Goal: Task Accomplishment & Management: Use online tool/utility

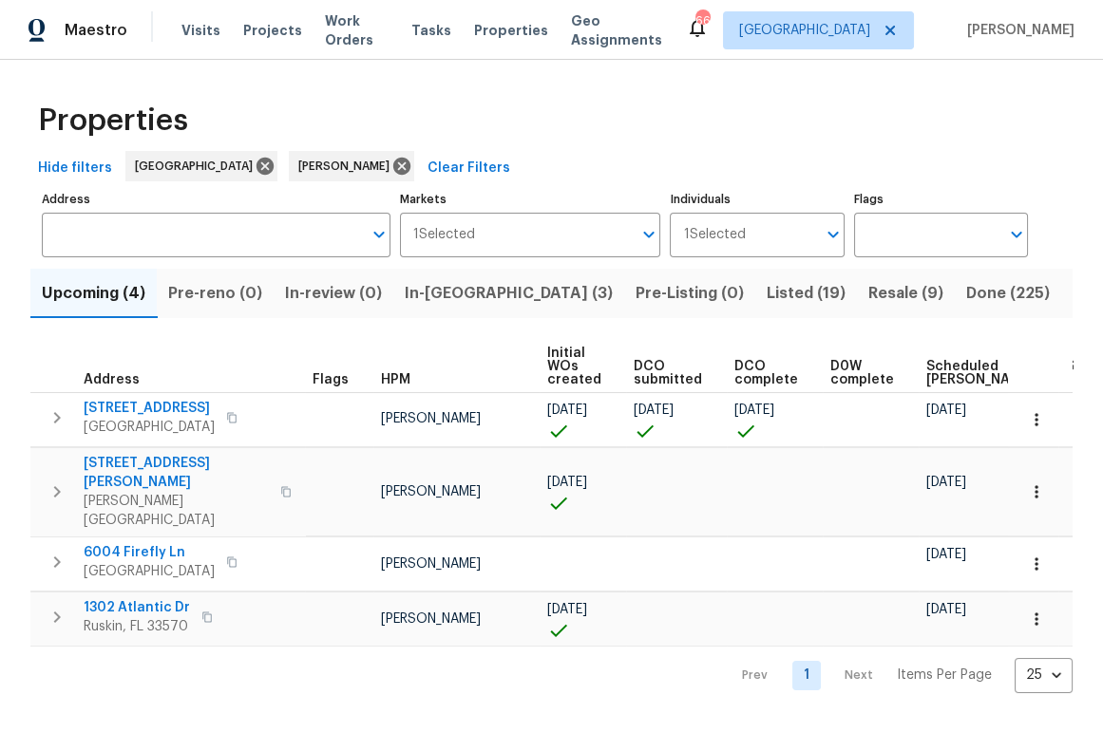
click at [484, 301] on span "In-reno (3)" at bounding box center [509, 293] width 208 height 27
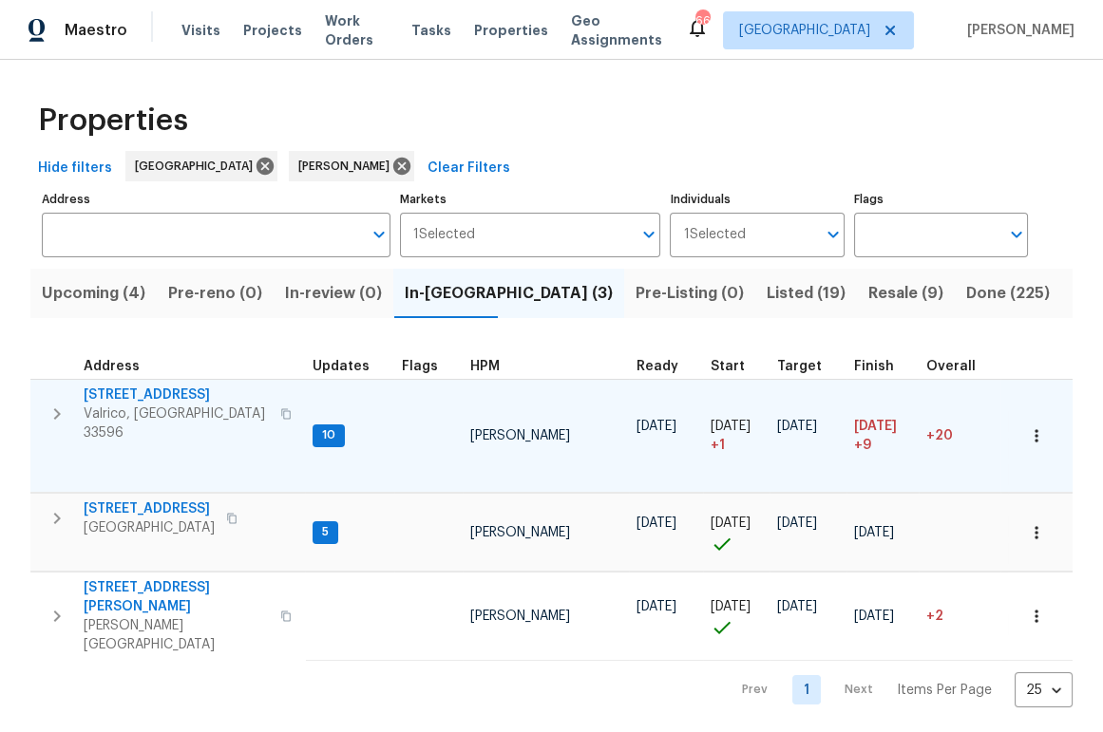
click at [159, 393] on span "[STREET_ADDRESS]" at bounding box center [176, 395] width 185 height 19
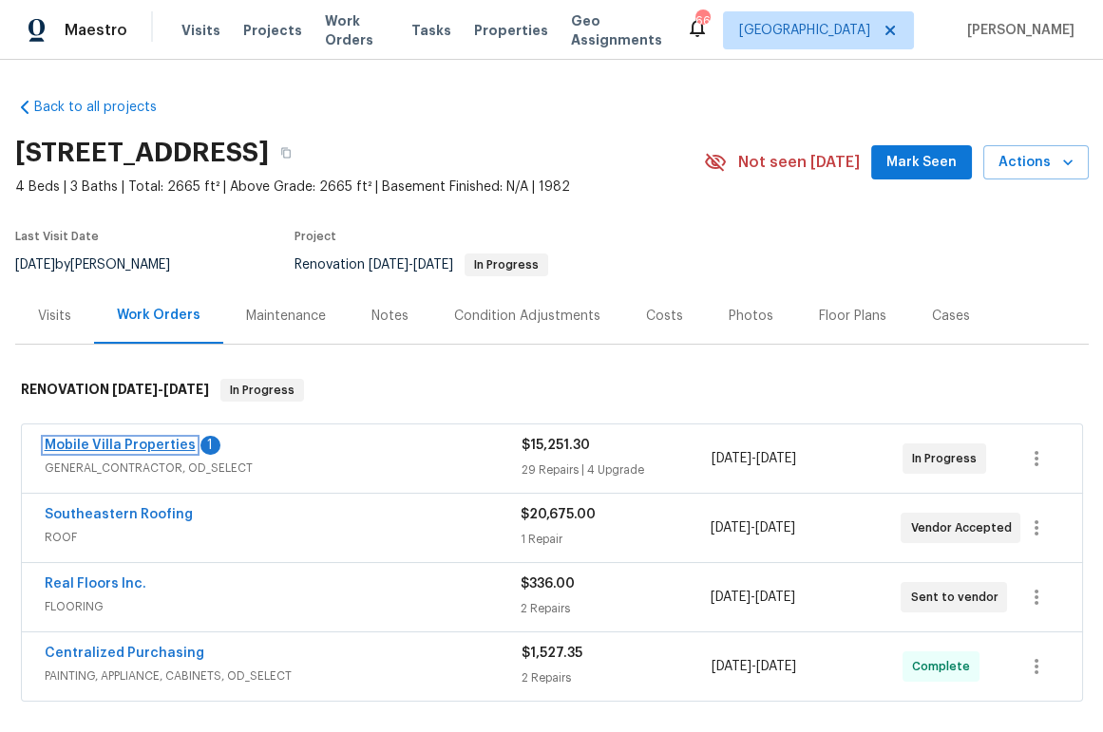
click at [133, 447] on link "Mobile Villa Properties" at bounding box center [120, 445] width 151 height 13
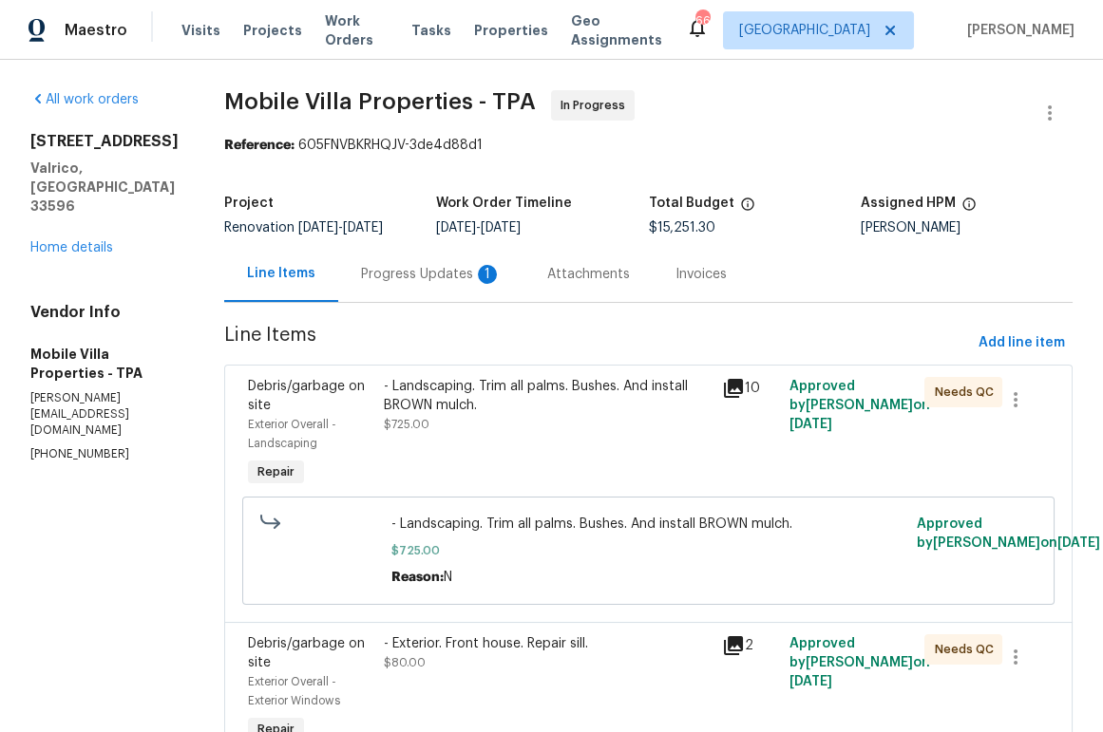
click at [361, 268] on div "Progress Updates 1" at bounding box center [431, 274] width 141 height 19
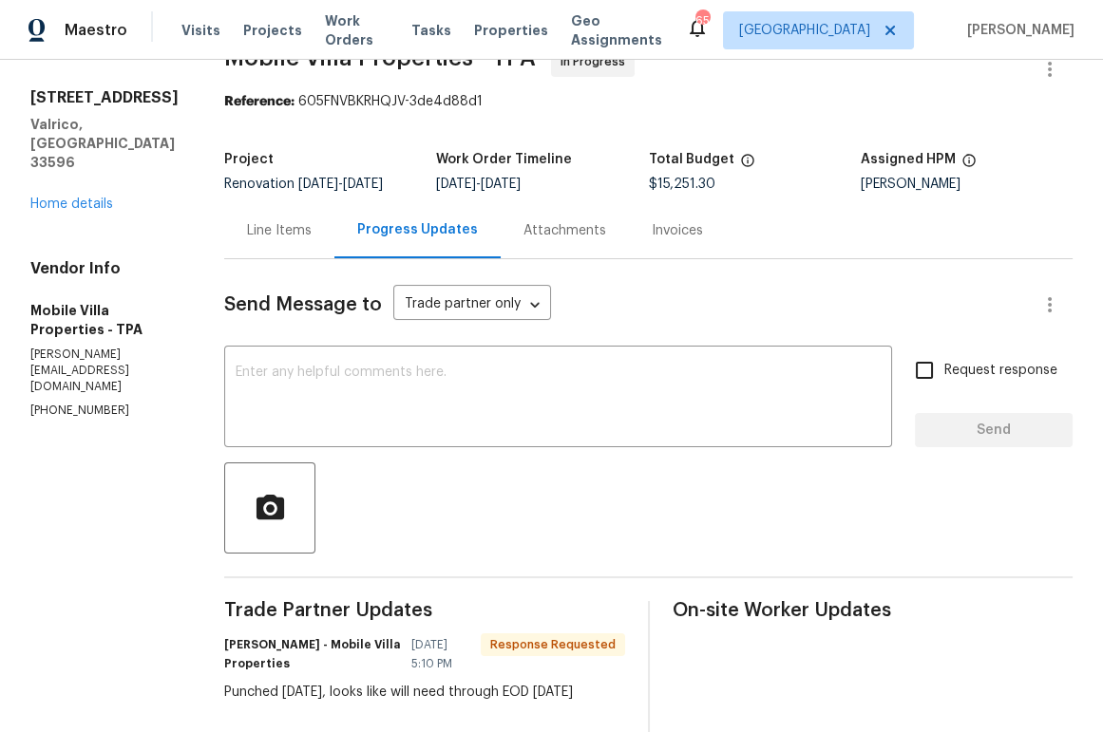
scroll to position [31, 0]
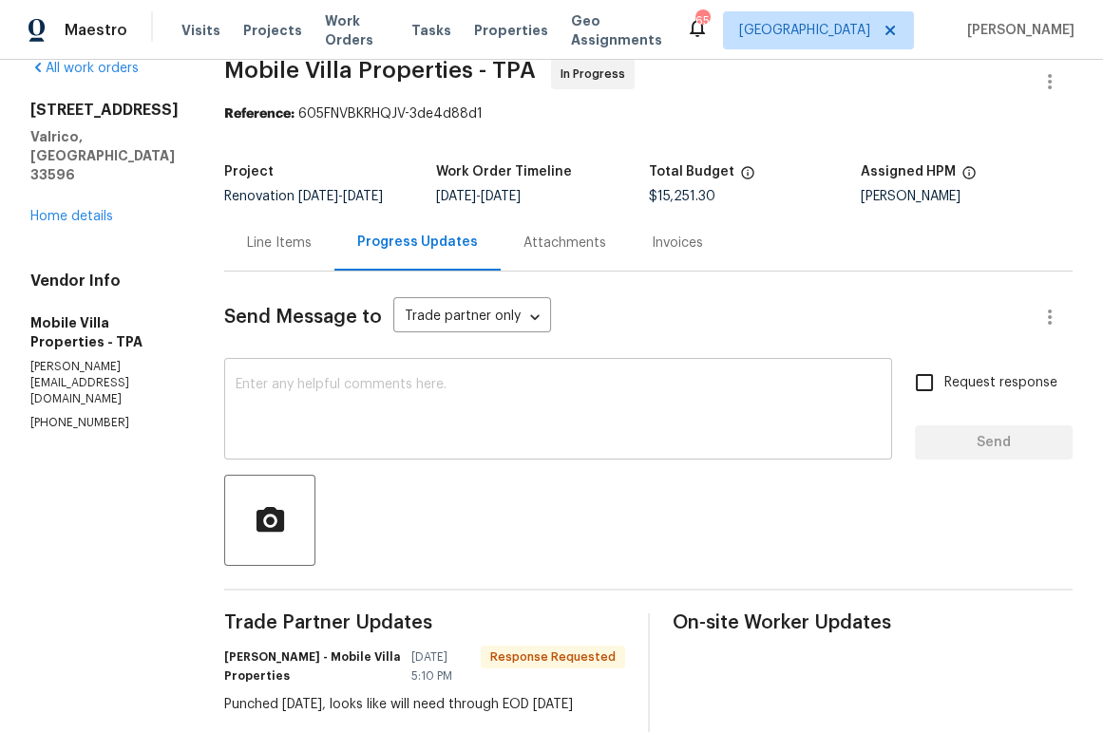
click at [281, 402] on textarea at bounding box center [558, 411] width 645 height 66
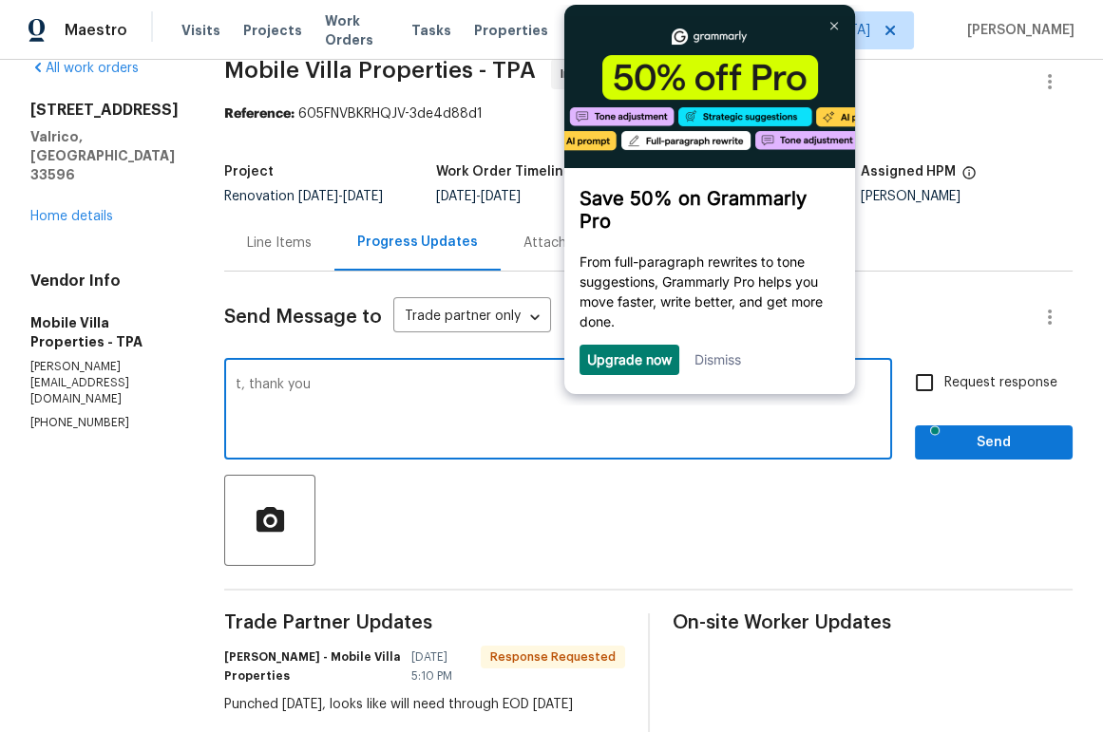
scroll to position [0, 0]
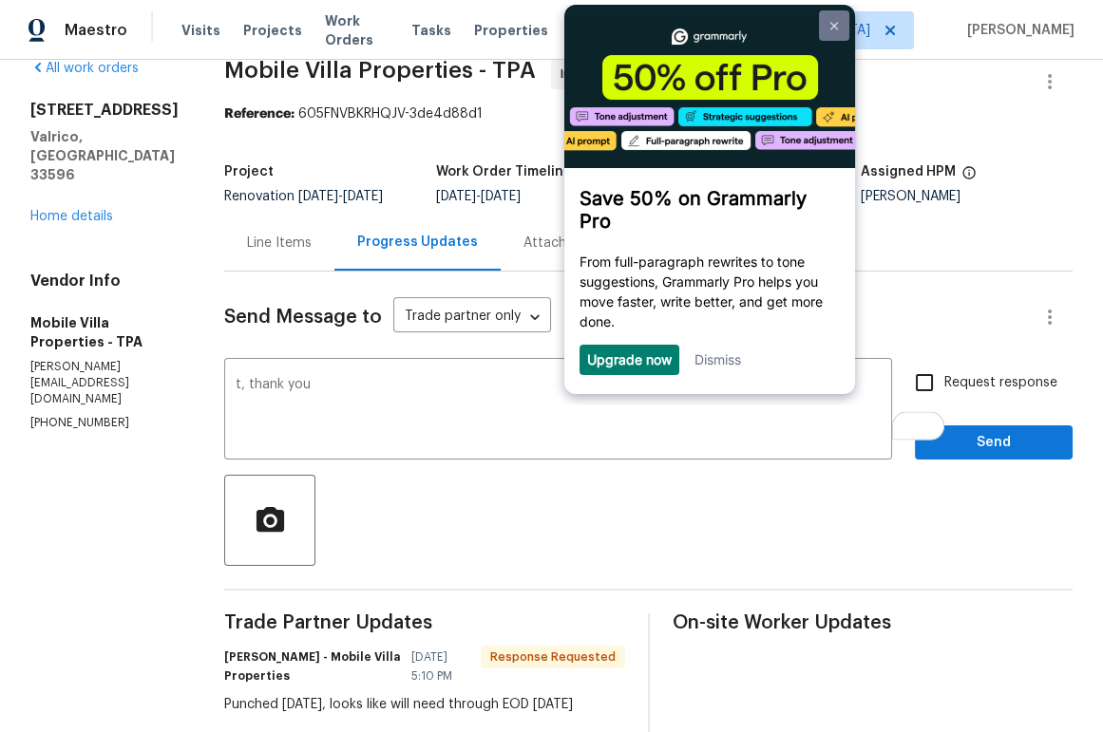
click at [837, 25] on img at bounding box center [834, 26] width 8 height 9
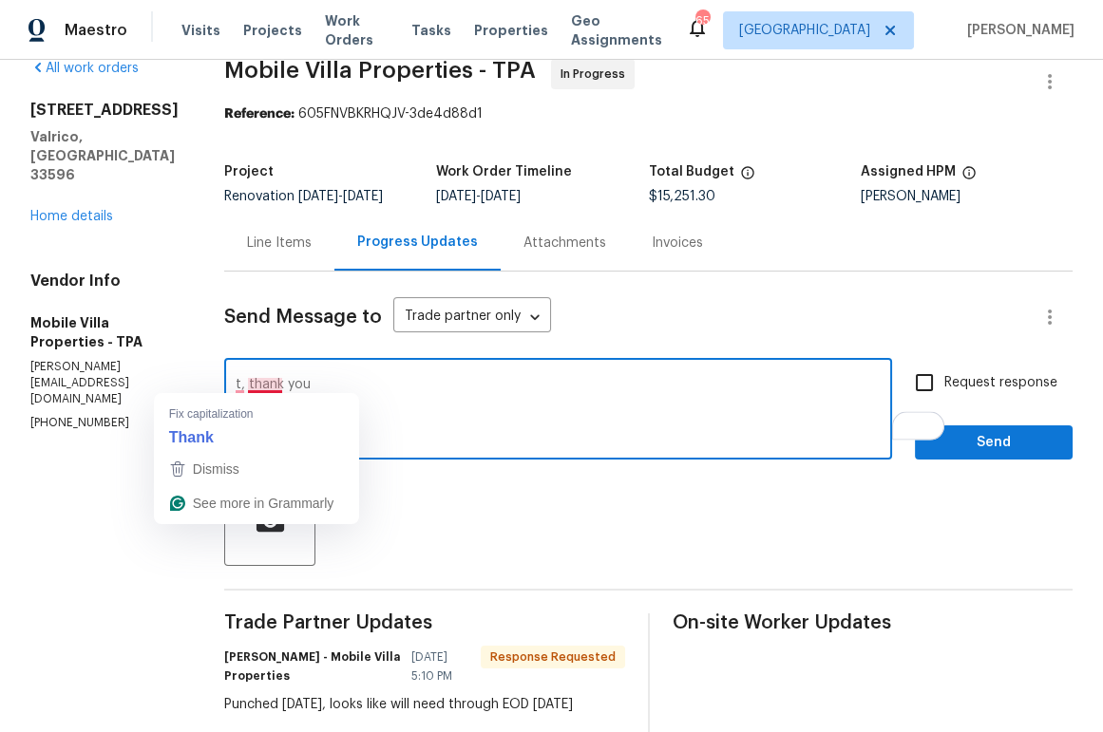
click at [236, 383] on textarea "t, thank you" at bounding box center [558, 411] width 645 height 66
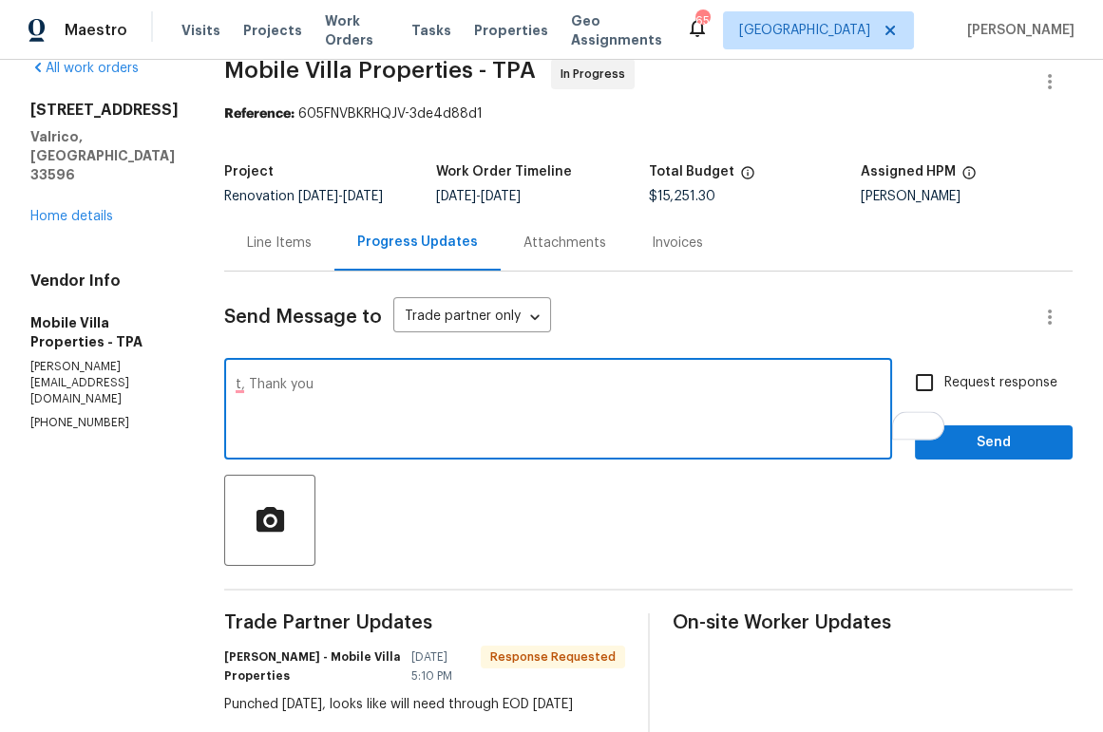
click at [236, 389] on textarea "t, Thank you" at bounding box center [558, 411] width 645 height 66
type textarea "Thank you"
click at [995, 435] on span "Send" at bounding box center [993, 443] width 127 height 24
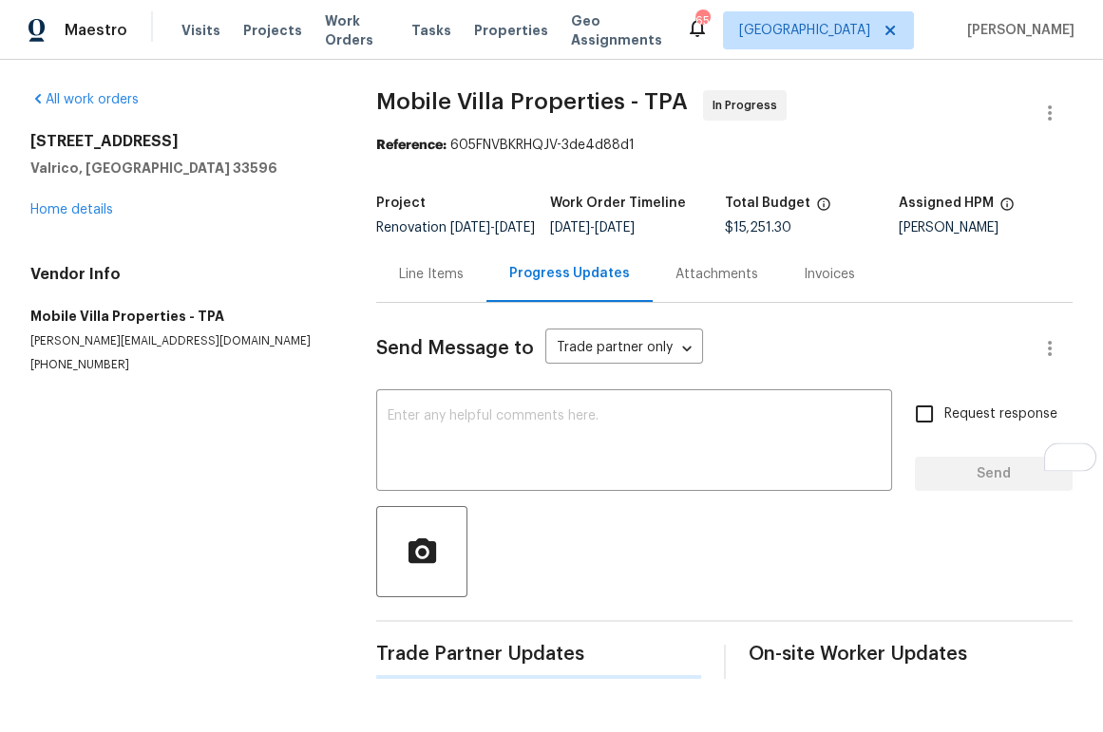
scroll to position [31, 0]
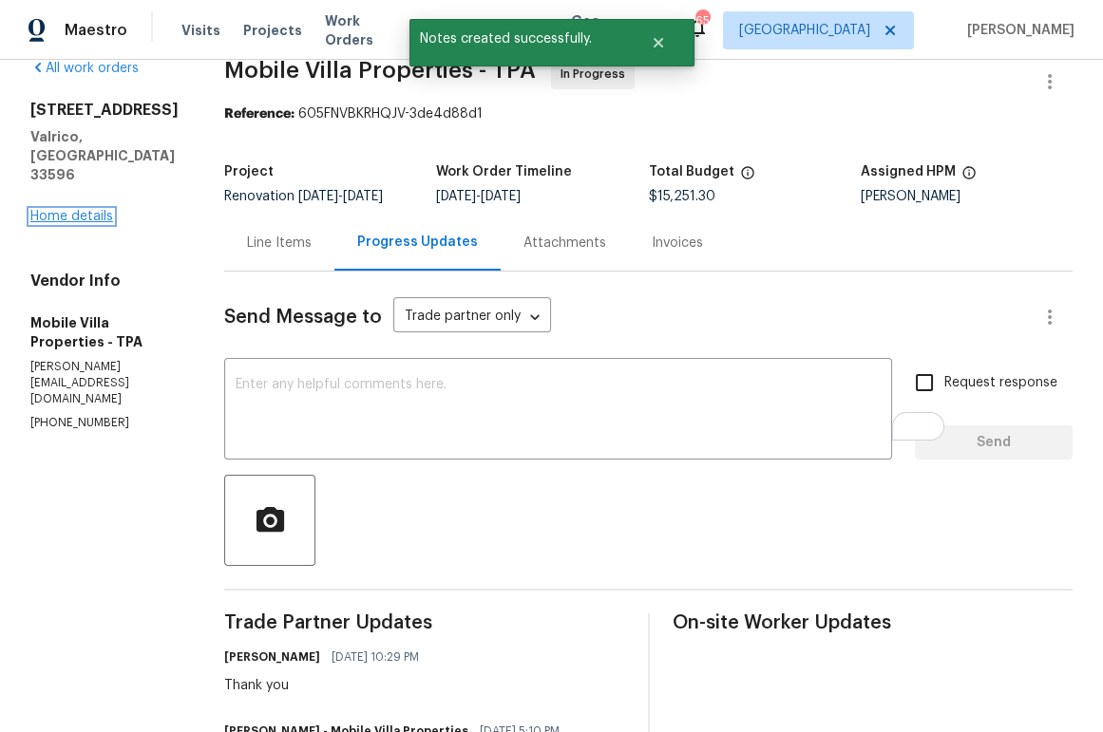
click at [58, 223] on link "Home details" at bounding box center [71, 216] width 83 height 13
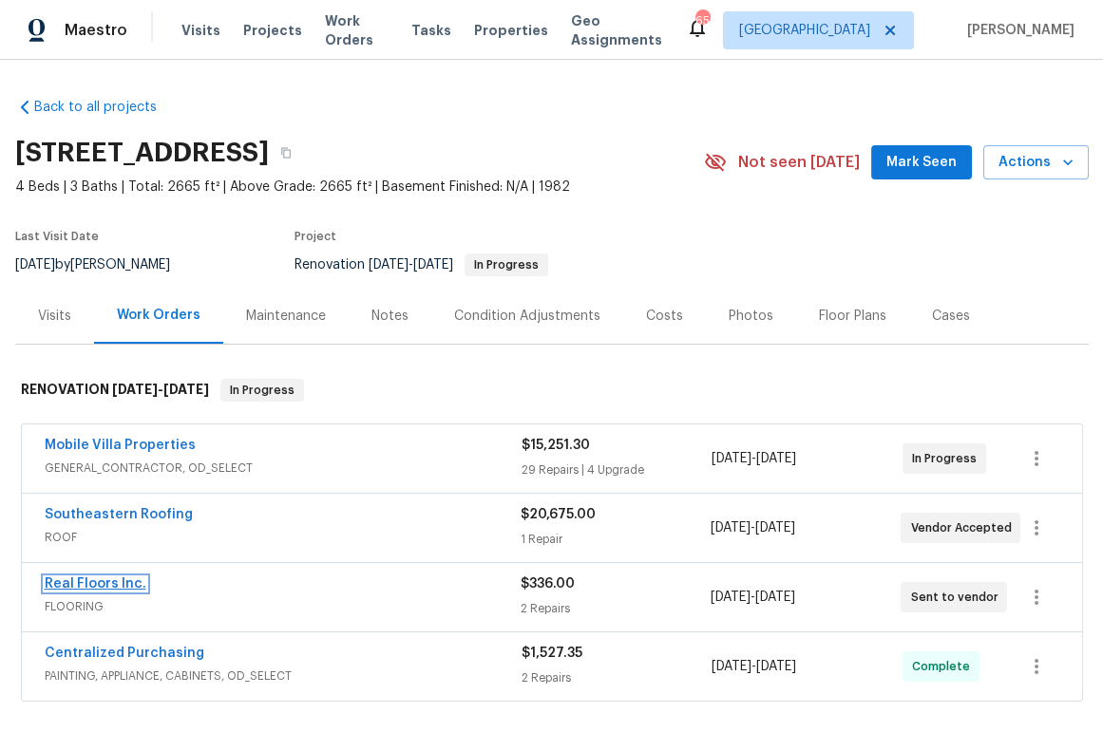
click at [90, 582] on link "Real Floors Inc." at bounding box center [96, 584] width 102 height 13
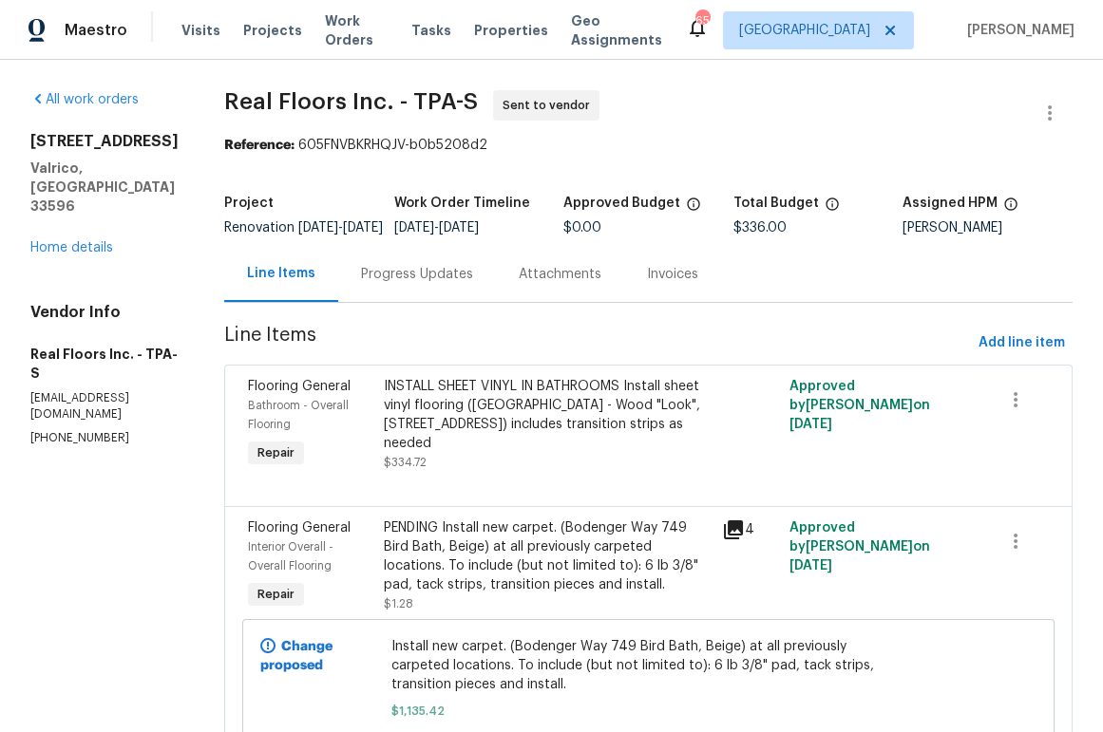
click at [75, 237] on div "All work orders 2715 Golf Heights Cir Valrico, FL 33596 Home details Vendor Inf…" at bounding box center [104, 268] width 148 height 356
click at [75, 241] on link "Home details" at bounding box center [71, 247] width 83 height 13
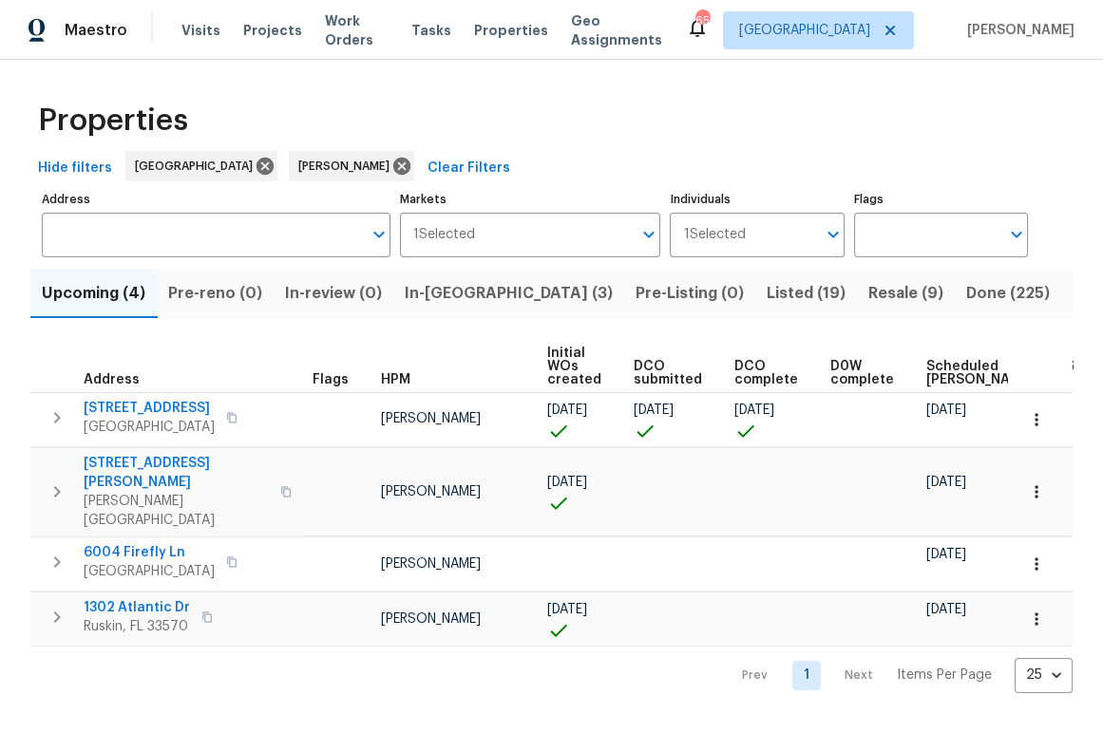
click at [465, 288] on span "In-reno (3)" at bounding box center [509, 293] width 208 height 27
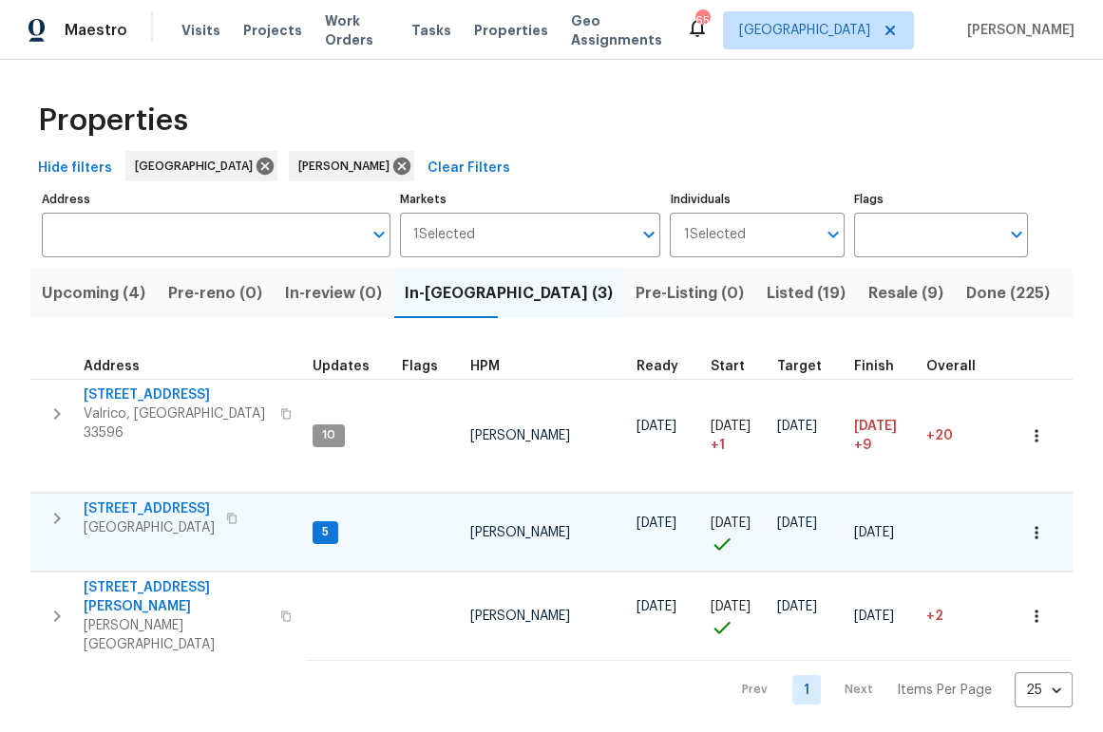
click at [177, 500] on span "10905 Brucehaven Dr" at bounding box center [149, 509] width 131 height 19
click at [163, 500] on span "10905 Brucehaven Dr" at bounding box center [149, 509] width 131 height 19
click at [0, 0] on div "Maestro Visits Projects Work Orders Tasks Properties Geo Assignments 63 Tampa P…" at bounding box center [551, 366] width 1103 height 732
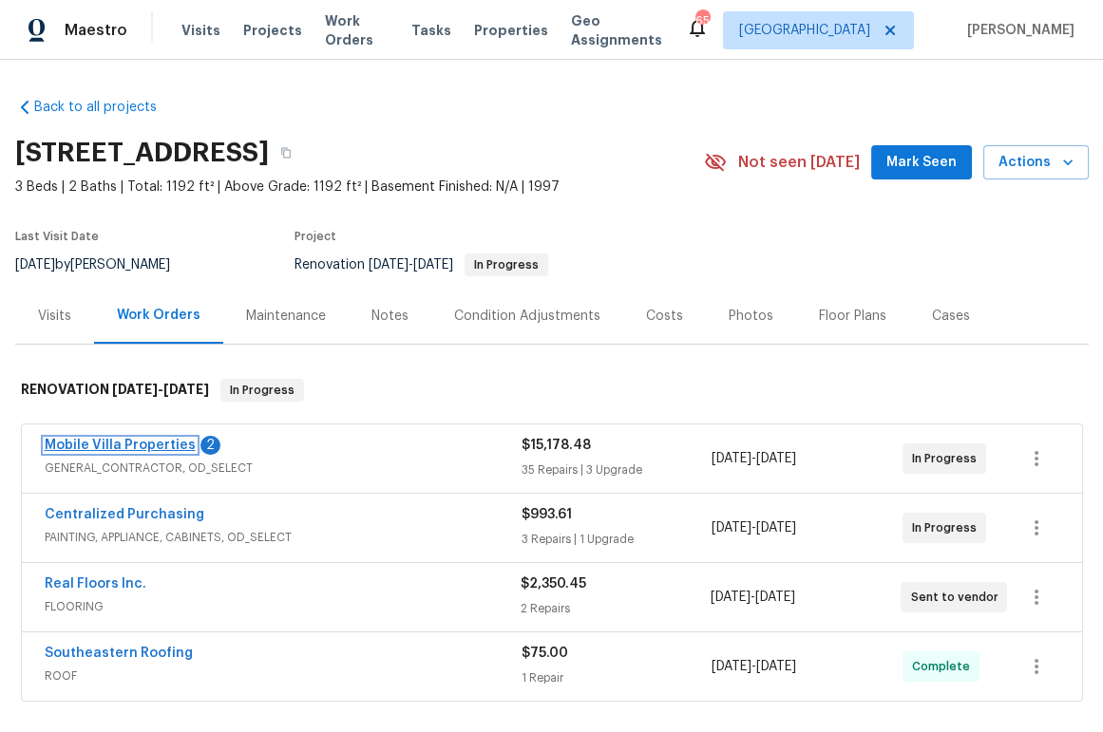
click at [124, 448] on link "Mobile Villa Properties" at bounding box center [120, 445] width 151 height 13
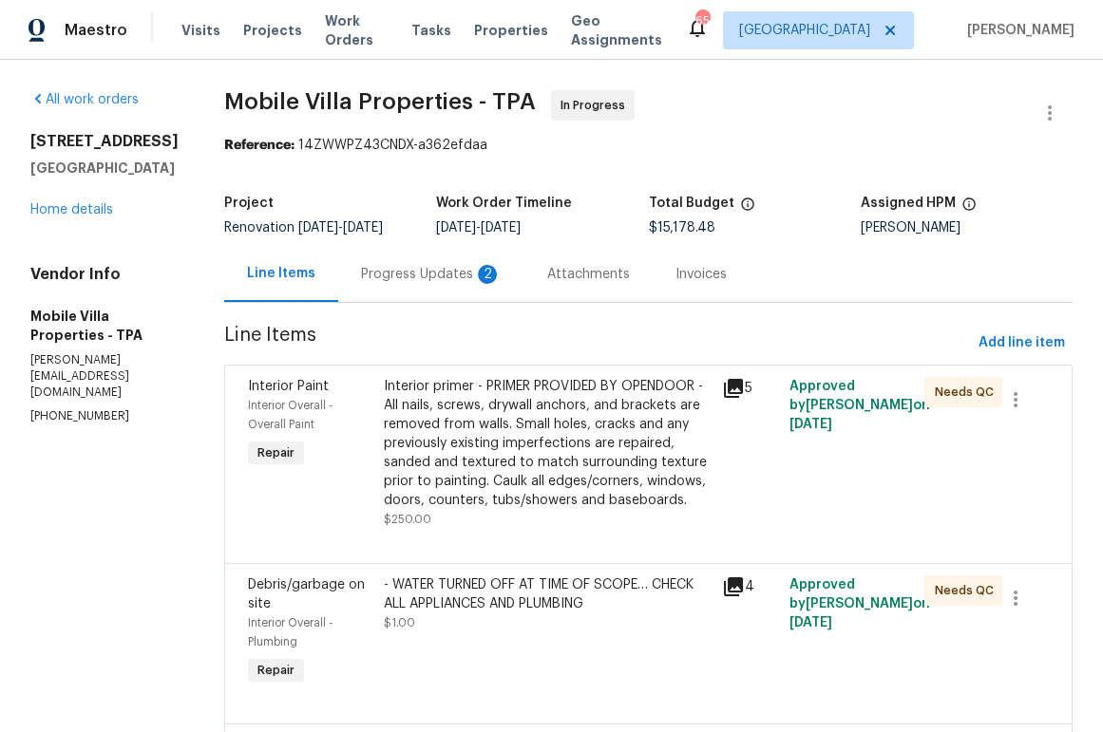
click at [364, 282] on div "Progress Updates 2" at bounding box center [431, 274] width 141 height 19
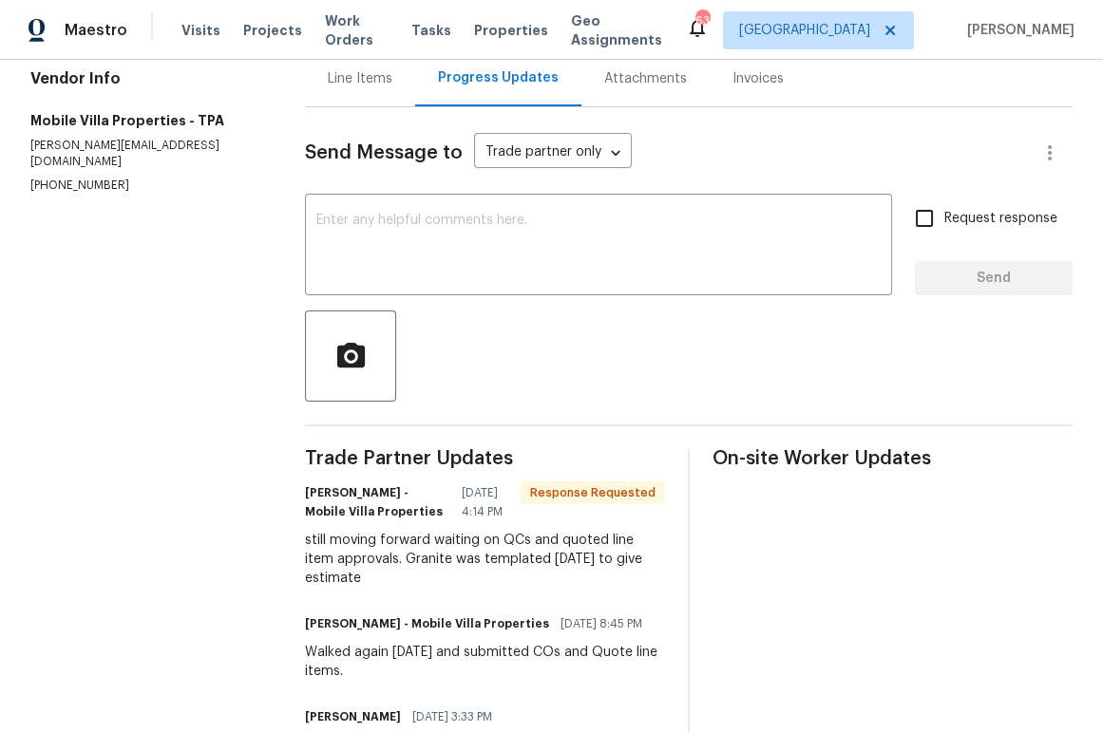
scroll to position [143, 0]
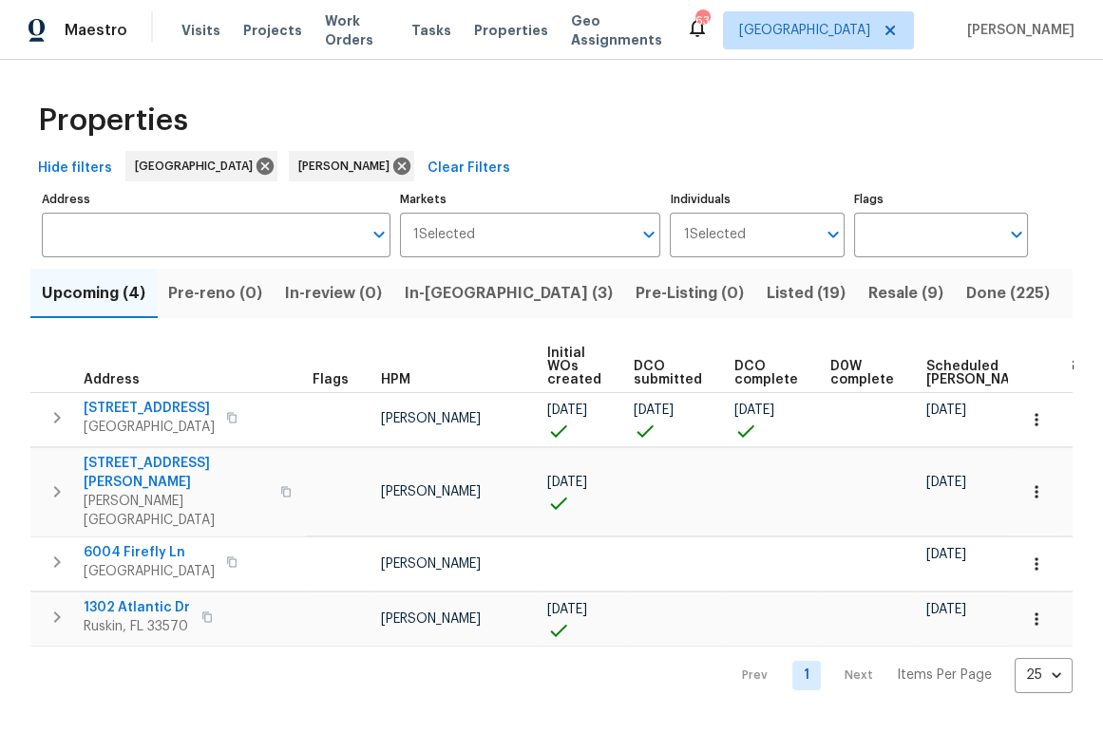
click at [438, 294] on span "In-reno (3)" at bounding box center [509, 293] width 208 height 27
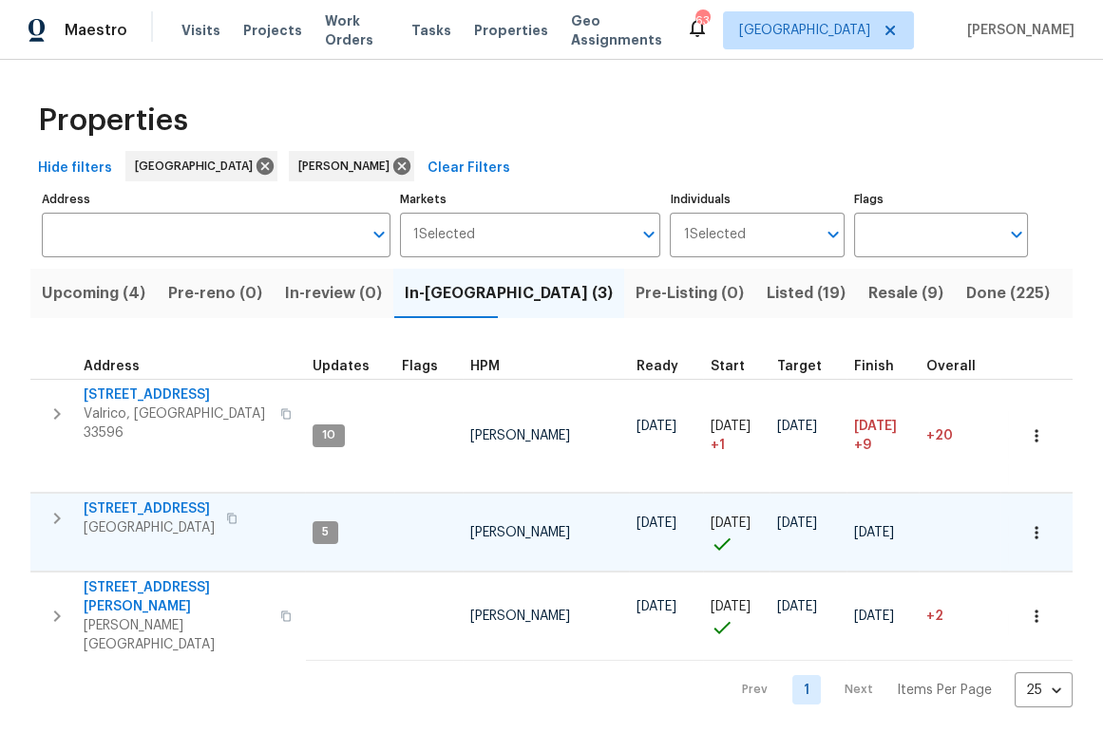
click at [159, 500] on span "10905 Brucehaven Dr" at bounding box center [149, 509] width 131 height 19
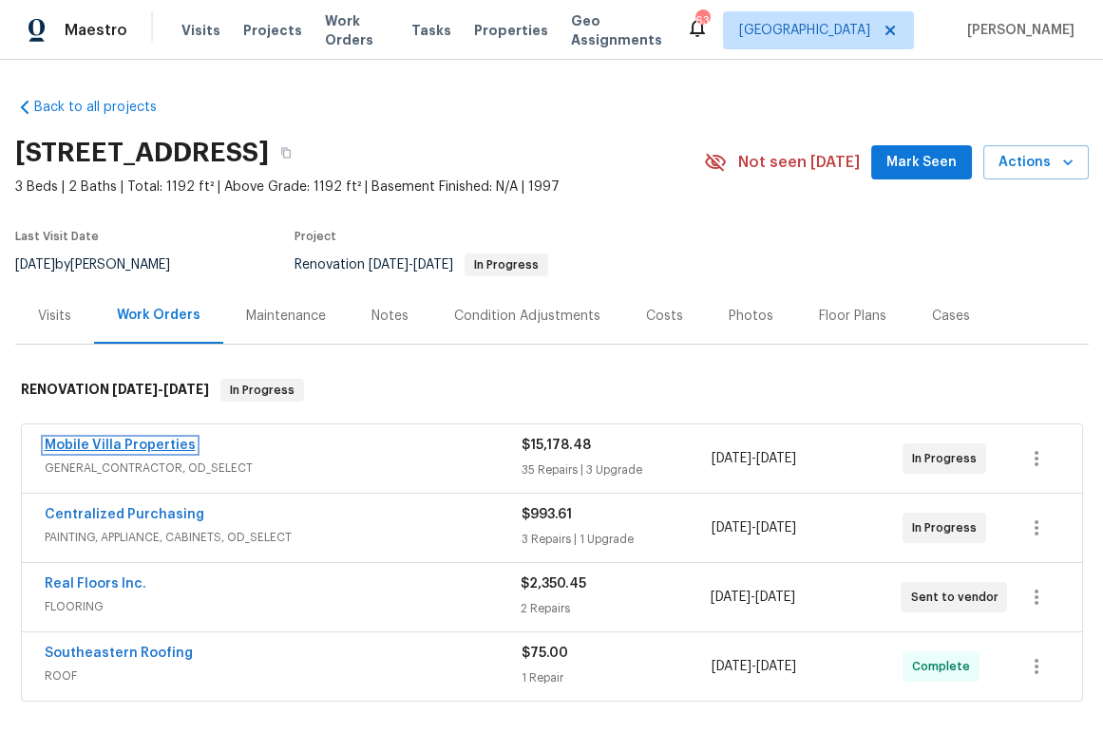
click at [142, 447] on link "Mobile Villa Properties" at bounding box center [120, 445] width 151 height 13
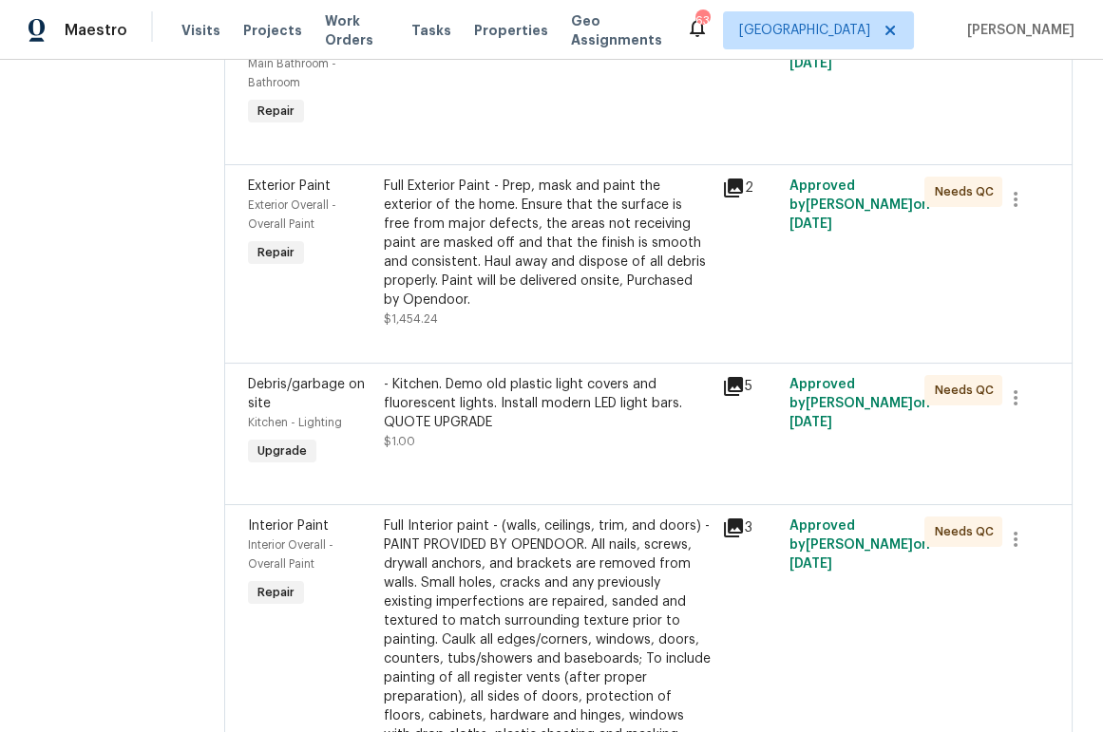
scroll to position [6200, 0]
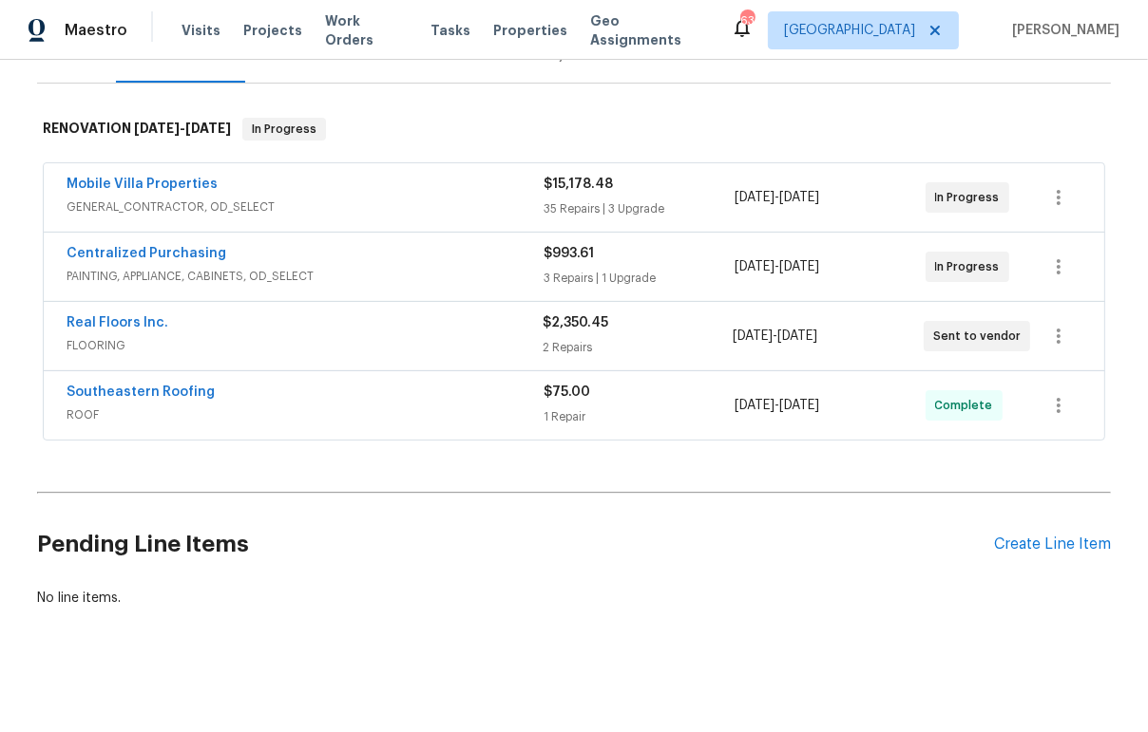
scroll to position [276, 0]
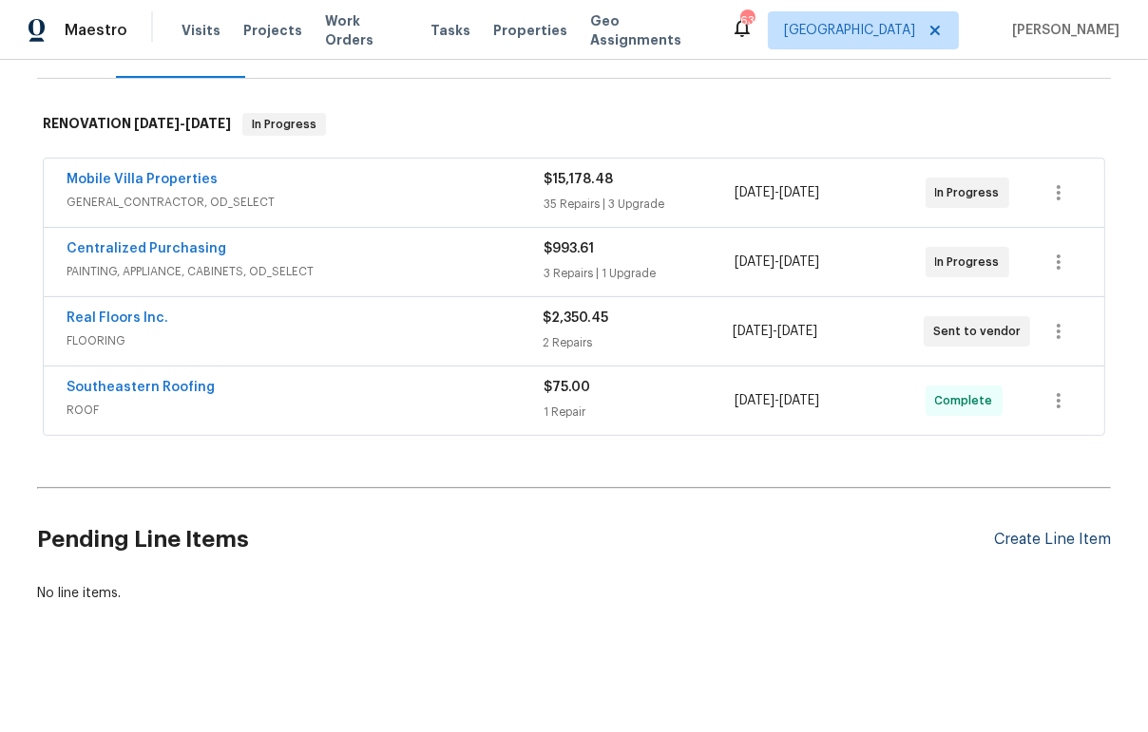
click at [1047, 531] on div "Create Line Item" at bounding box center [1052, 540] width 117 height 18
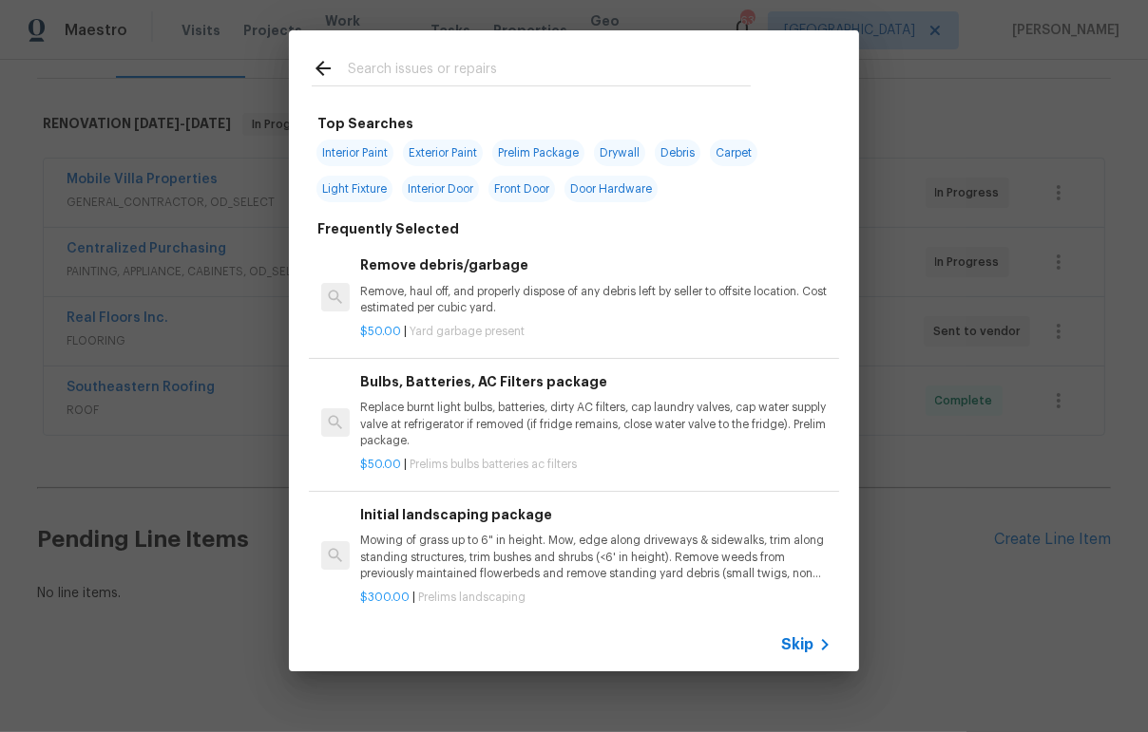
click at [405, 79] on input "text" at bounding box center [549, 71] width 403 height 28
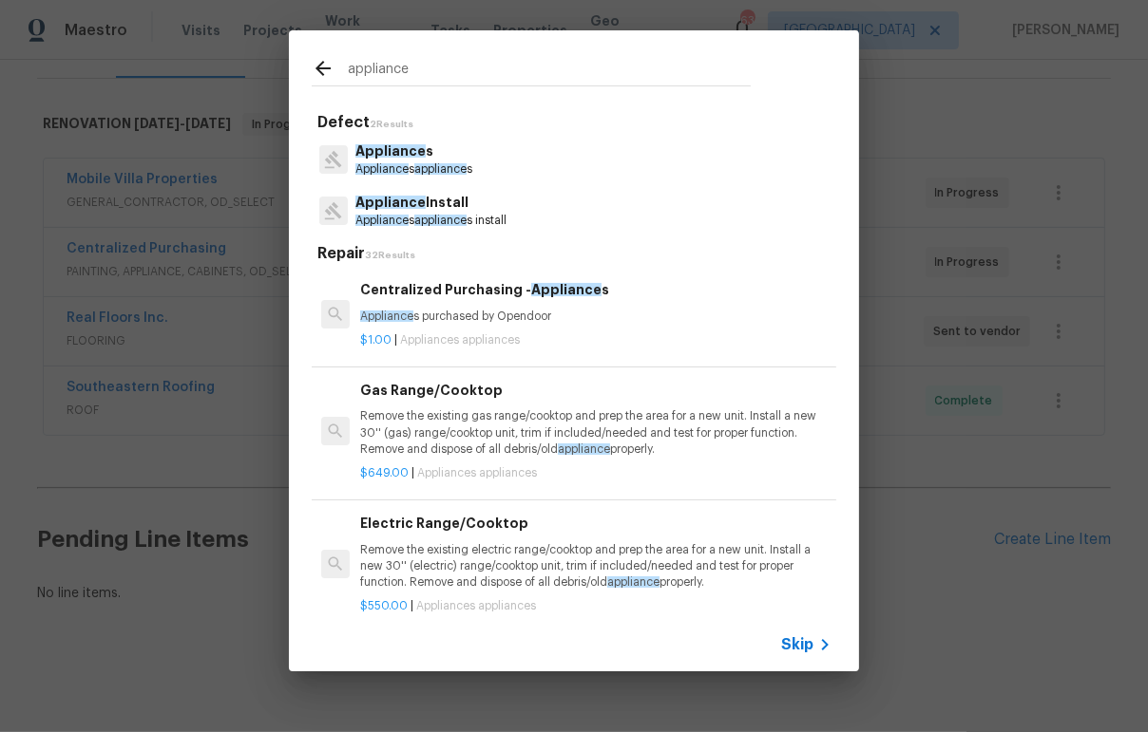
type input "appliance"
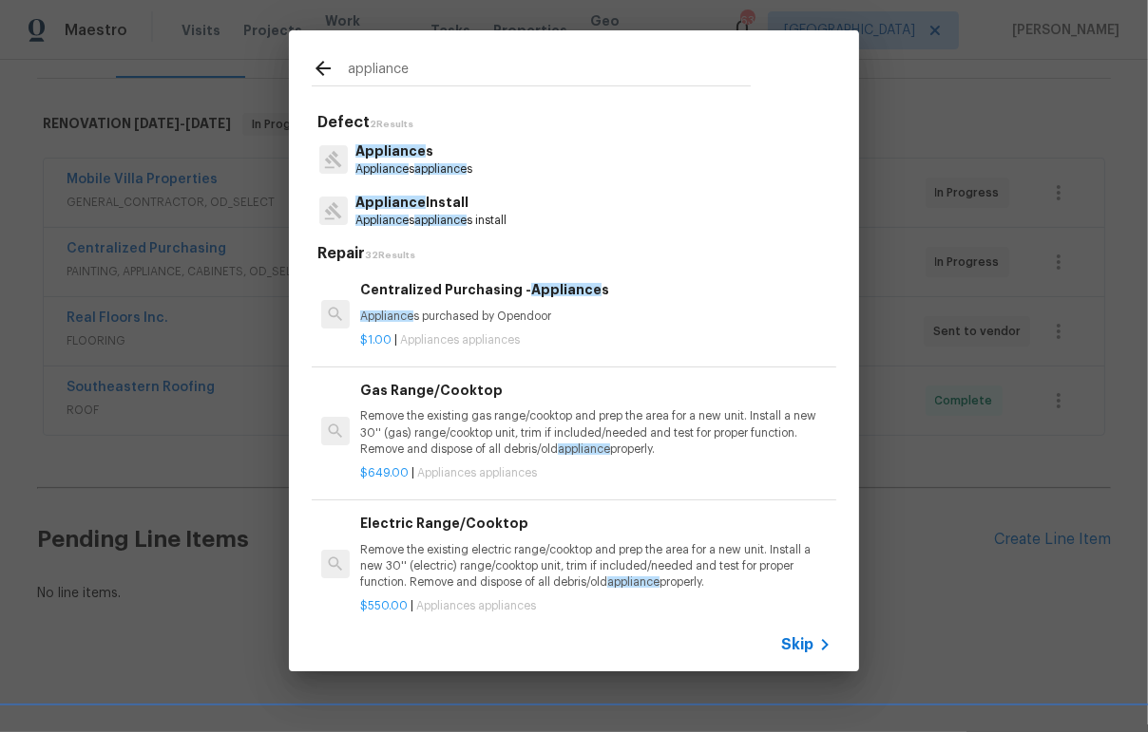
click at [469, 211] on p "Appliance Install" at bounding box center [430, 203] width 151 height 20
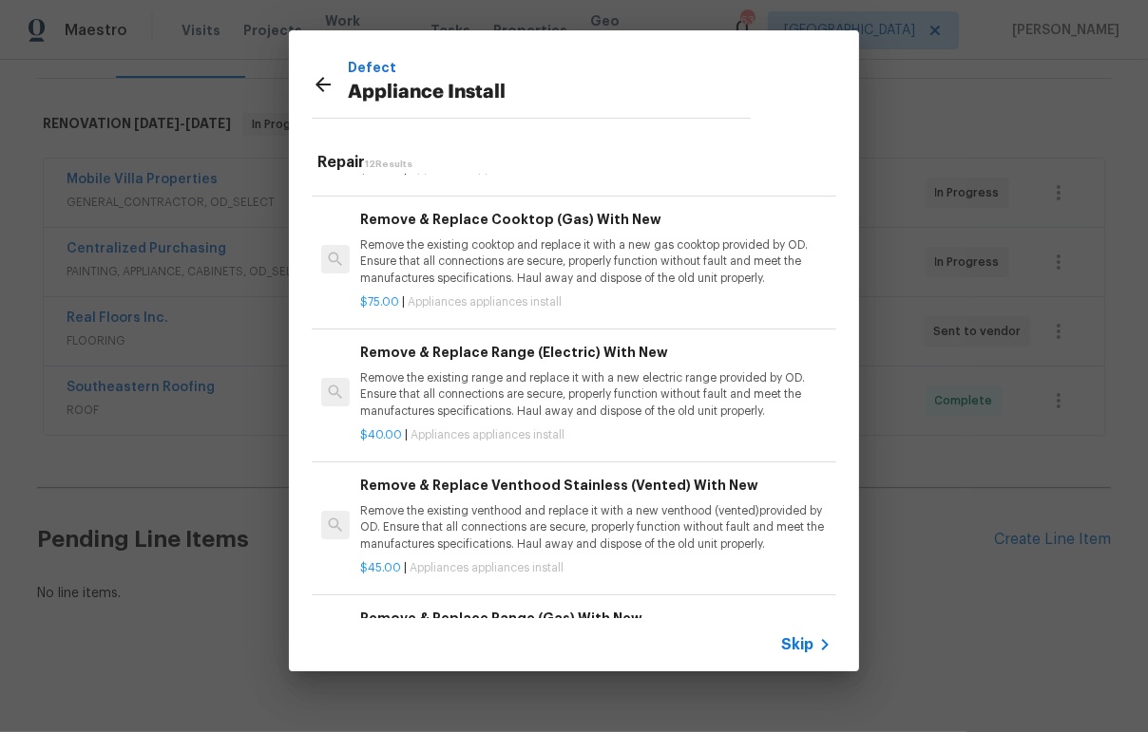
scroll to position [646, 0]
